Goal: Book appointment/travel/reservation

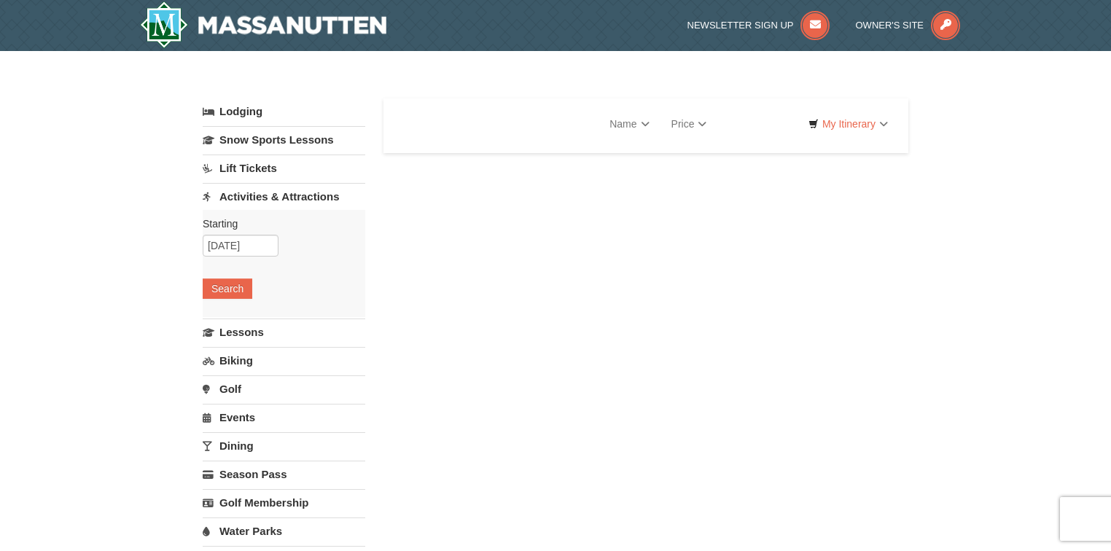
select select "9"
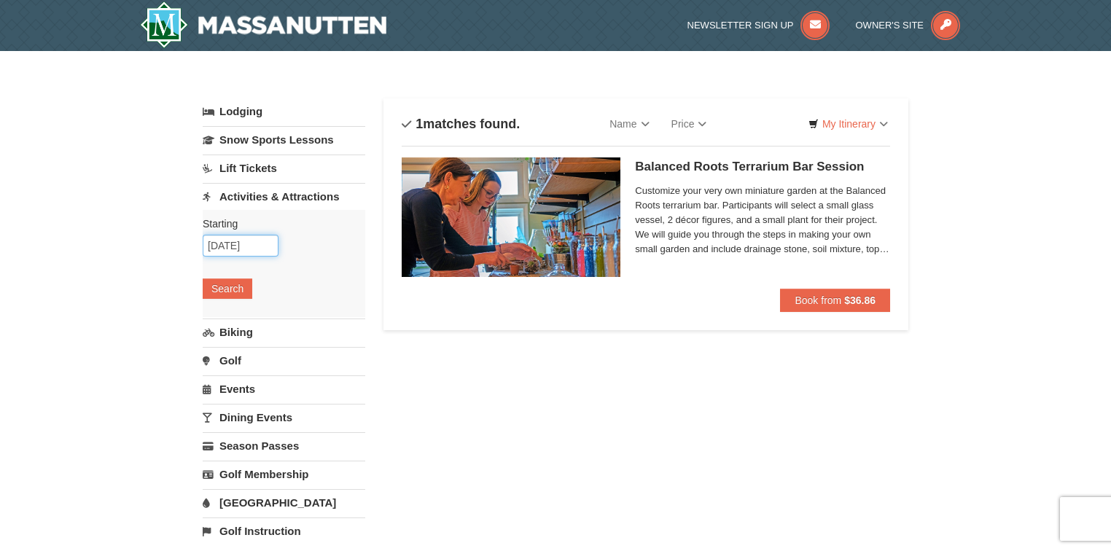
click at [261, 246] on input "[DATE]" at bounding box center [241, 246] width 76 height 22
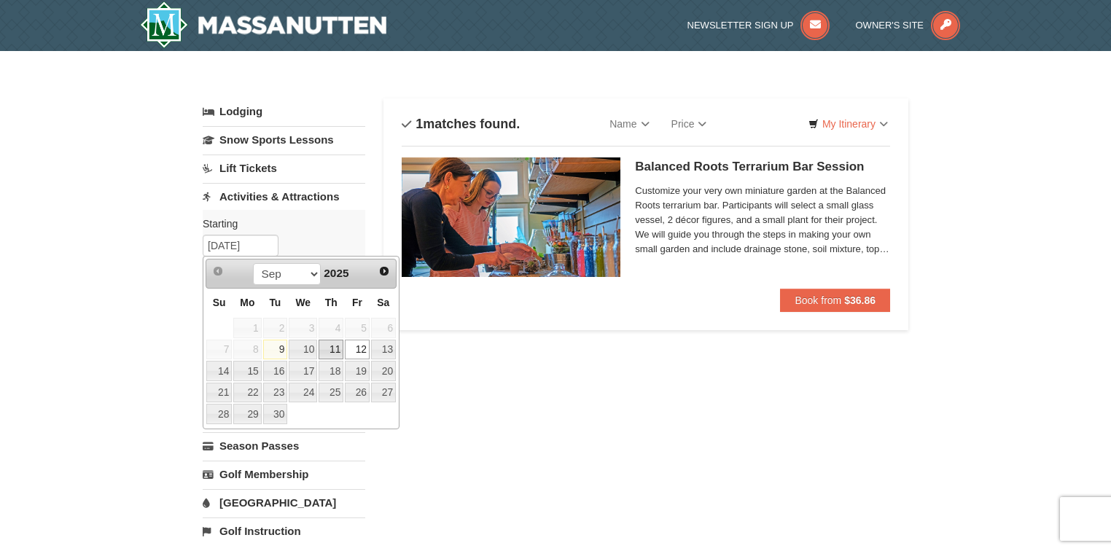
click at [342, 349] on link "11" at bounding box center [331, 350] width 25 height 20
type input "[DATE]"
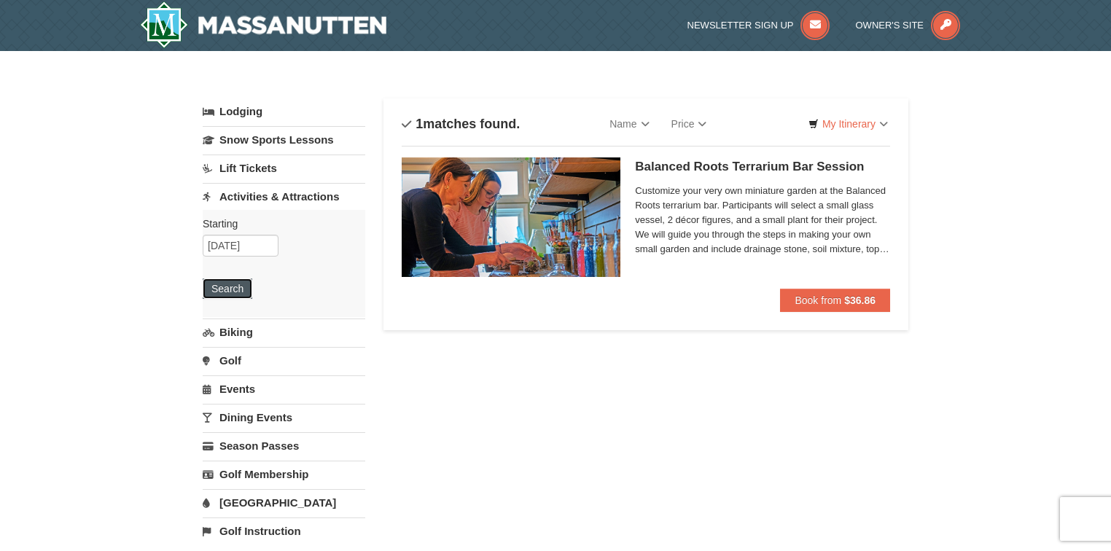
click at [224, 294] on button "Search" at bounding box center [228, 289] width 50 height 20
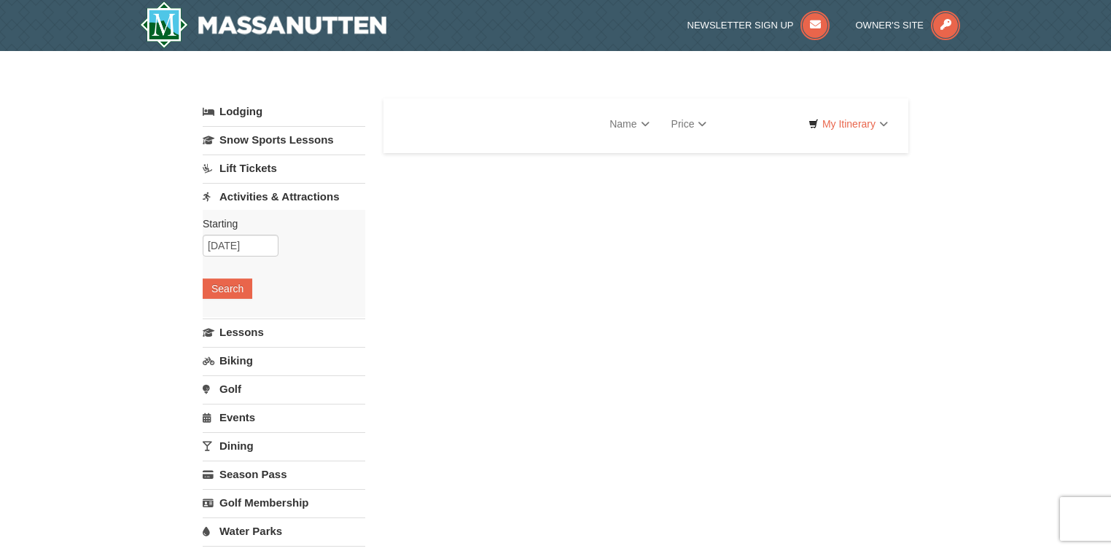
select select "9"
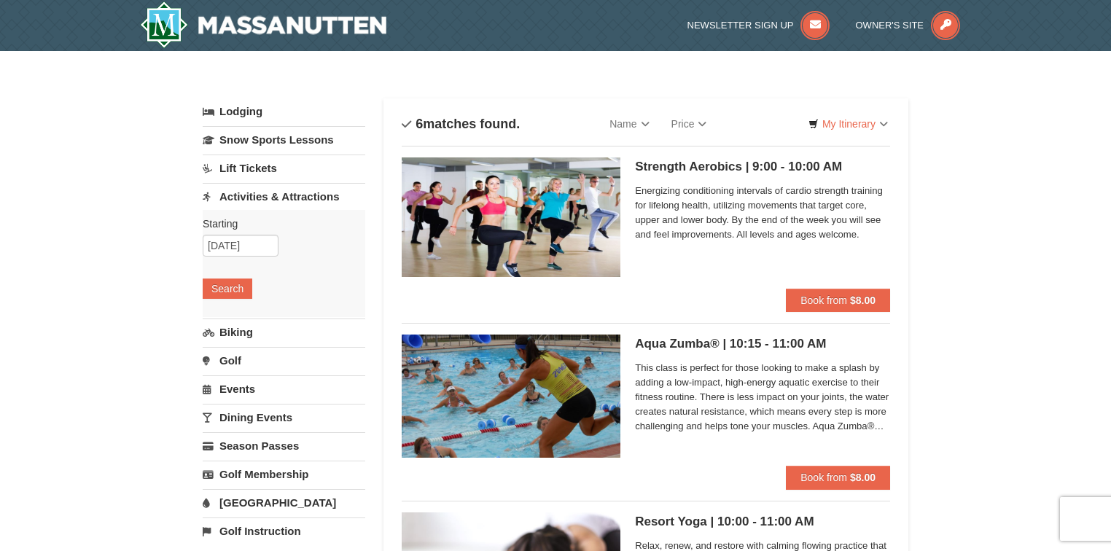
scroll to position [58, 0]
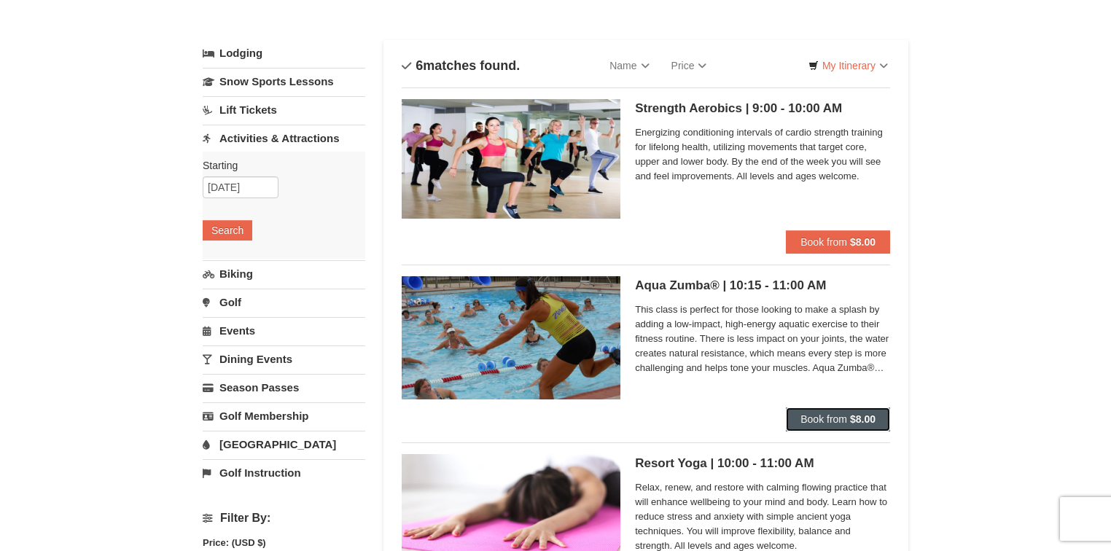
click at [831, 428] on button "Book from $8.00" at bounding box center [838, 419] width 104 height 23
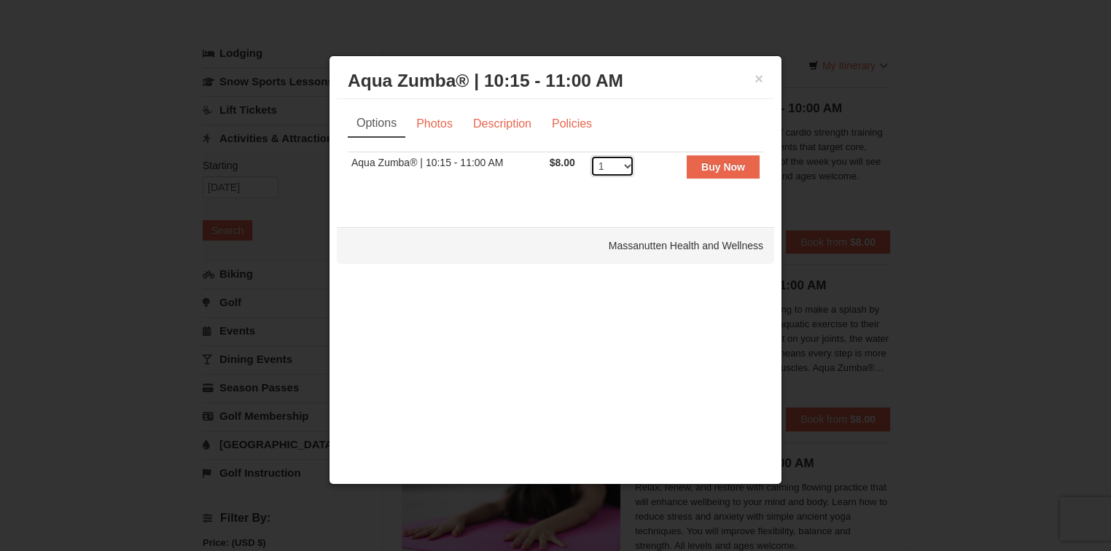
click at [629, 160] on select "1 2 3 4 5 6 7 8 9 10 11 12 13 14 15 16 17 18 19 20 21 22" at bounding box center [613, 166] width 44 height 22
click at [424, 119] on link "Photos" at bounding box center [434, 124] width 55 height 28
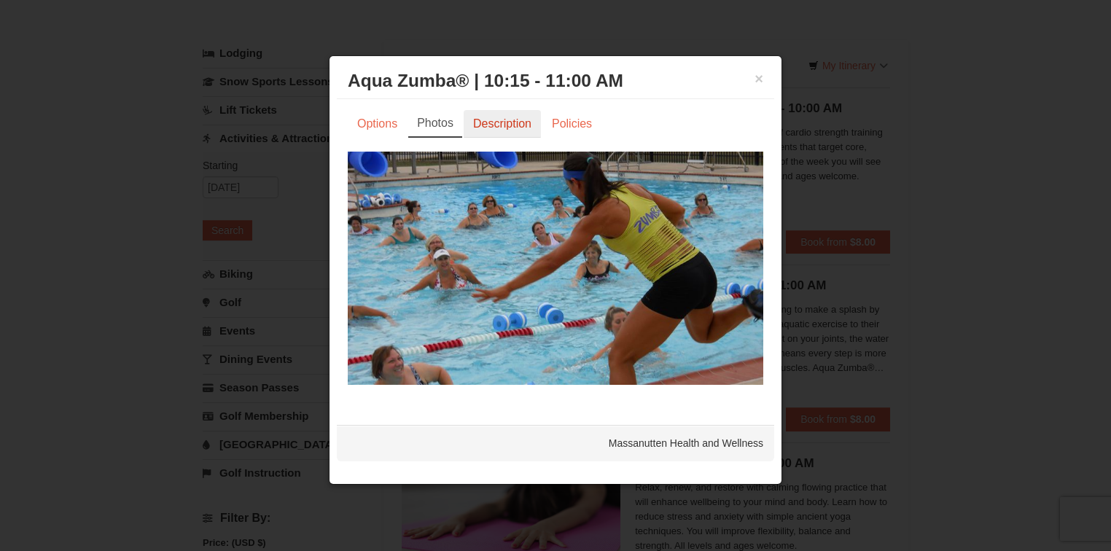
click at [512, 114] on link "Description" at bounding box center [502, 124] width 77 height 28
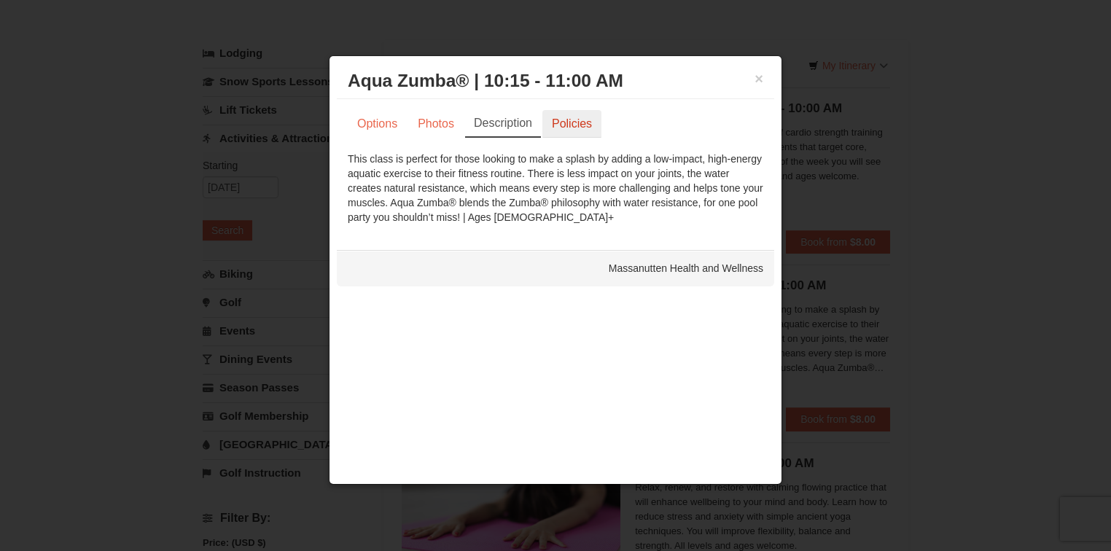
click at [570, 117] on link "Policies" at bounding box center [572, 124] width 59 height 28
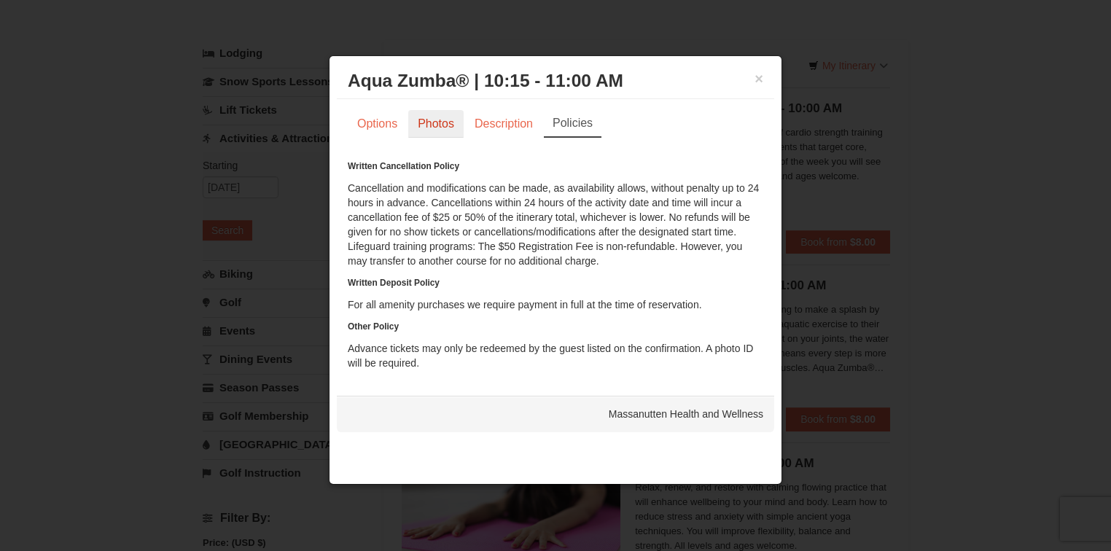
click at [438, 125] on link "Photos" at bounding box center [435, 124] width 55 height 28
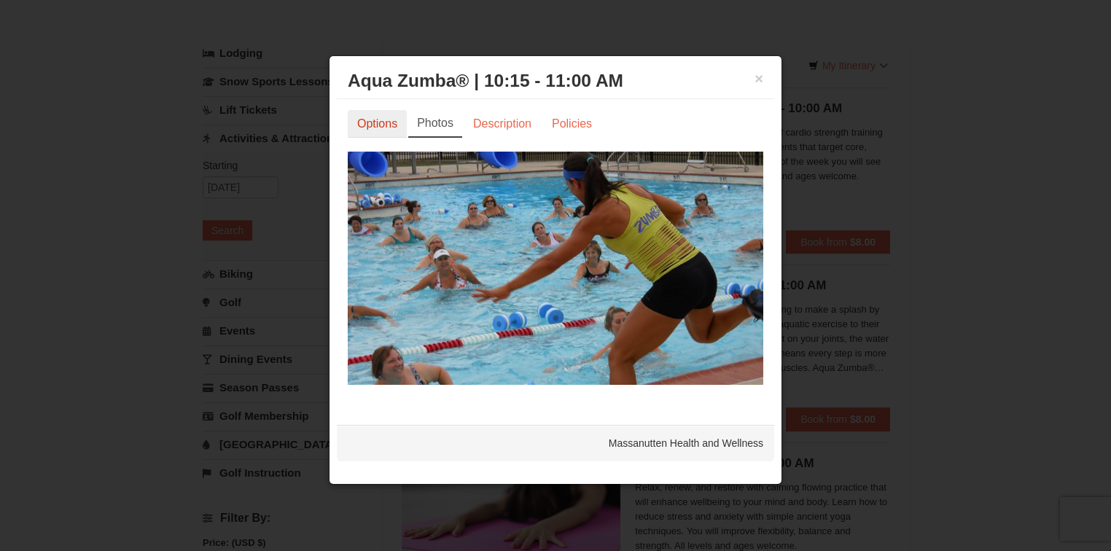
click at [388, 123] on link "Options" at bounding box center [377, 124] width 59 height 28
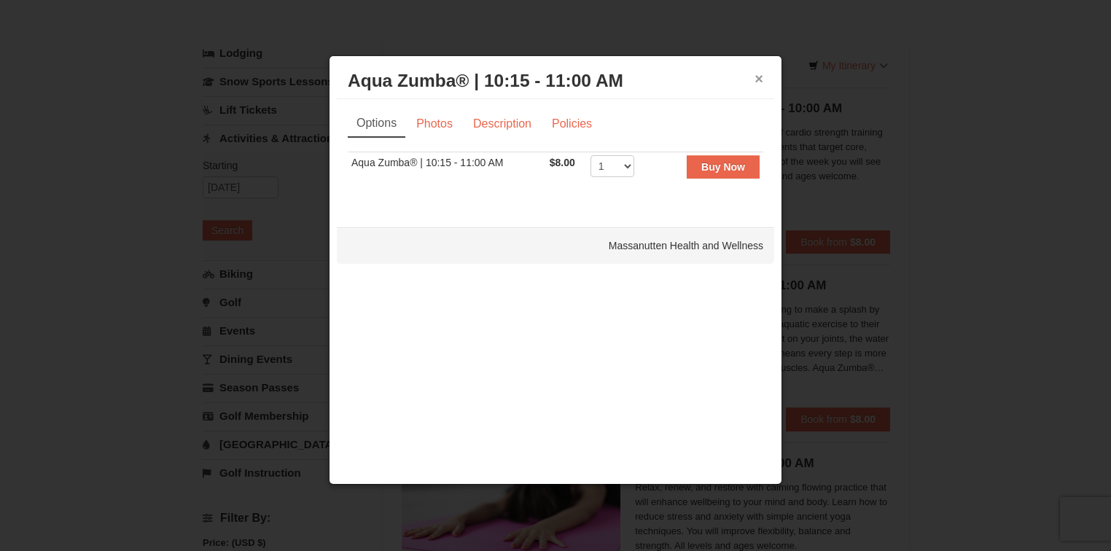
click at [758, 79] on button "×" at bounding box center [759, 78] width 9 height 15
